Goal: Task Accomplishment & Management: Use online tool/utility

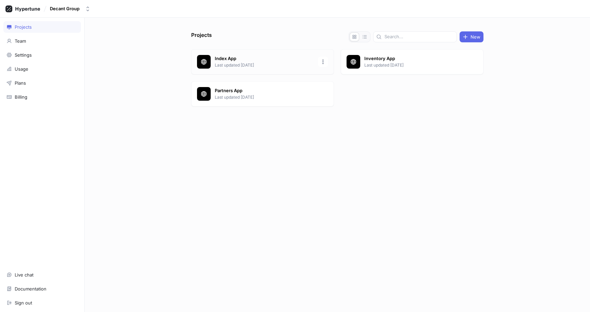
click at [247, 62] on p "Last updated [DATE]" at bounding box center [264, 65] width 99 height 6
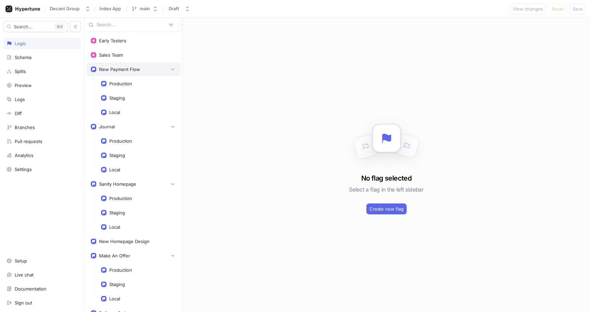
click at [119, 69] on div "New Payment Flow" at bounding box center [119, 69] width 41 height 5
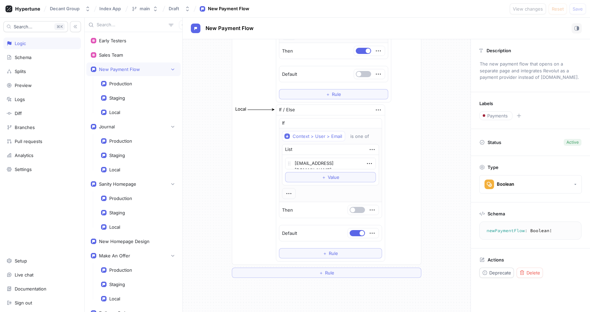
scroll to position [361, 0]
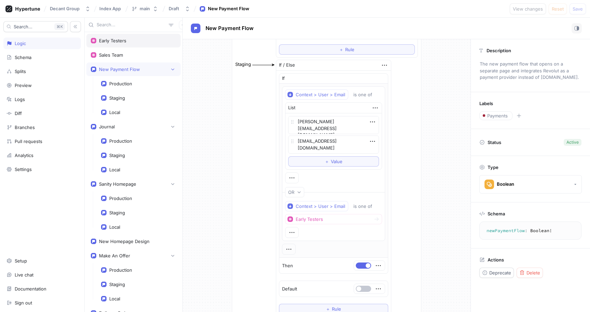
click at [121, 43] on div "Early Testers" at bounding box center [133, 41] width 94 height 14
type textarea "x"
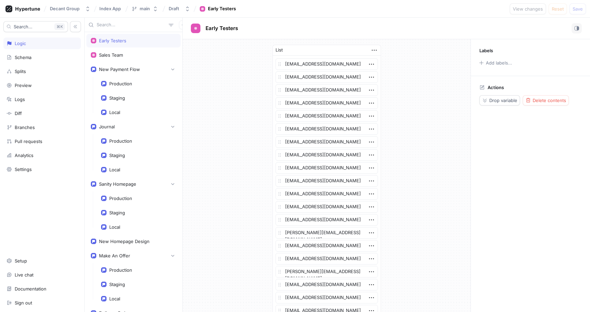
scroll to position [197, 0]
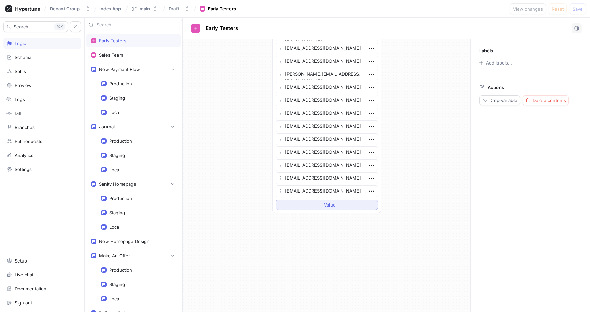
click at [319, 206] on span "＋" at bounding box center [320, 205] width 4 height 4
type textarea "x"
type textarea "esyanev@gmail.com"
click at [413, 214] on div "List acmoncrieff@gmail.com chrisseddon82@me.com tjcrowe001@gmail.com kbhullar@v…" at bounding box center [327, 37] width 288 height 390
click at [392, 220] on div "List acmoncrieff@gmail.com chrisseddon82@me.com tjcrowe001@gmail.com kbhullar@v…" at bounding box center [327, 37] width 288 height 390
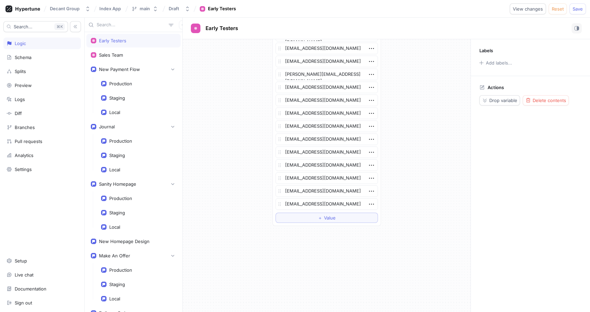
click at [429, 235] on div "List acmoncrieff@gmail.com chrisseddon82@me.com tjcrowe001@gmail.com kbhullar@v…" at bounding box center [327, 175] width 288 height 273
click at [579, 5] on button "Save" at bounding box center [578, 8] width 16 height 11
click at [339, 206] on textarea "esyanev@gmail.com" at bounding box center [327, 204] width 102 height 12
click at [402, 168] on div "List acmoncrieff@gmail.com chrisseddon82@me.com tjcrowe001@gmail.com kbhullar@v…" at bounding box center [327, 37] width 288 height 390
type textarea "x"
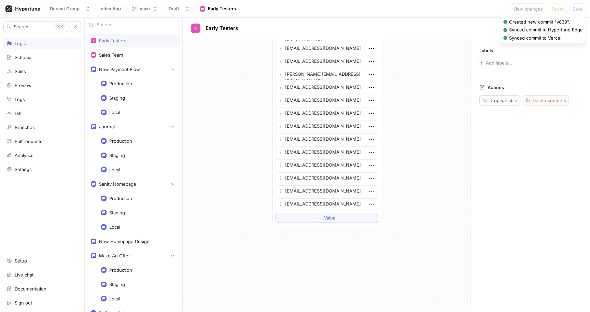
click at [418, 162] on div "List acmoncrieff@gmail.com chrisseddon82@me.com tjcrowe001@gmail.com kbhullar@v…" at bounding box center [327, 37] width 288 height 390
